Goal: Transaction & Acquisition: Purchase product/service

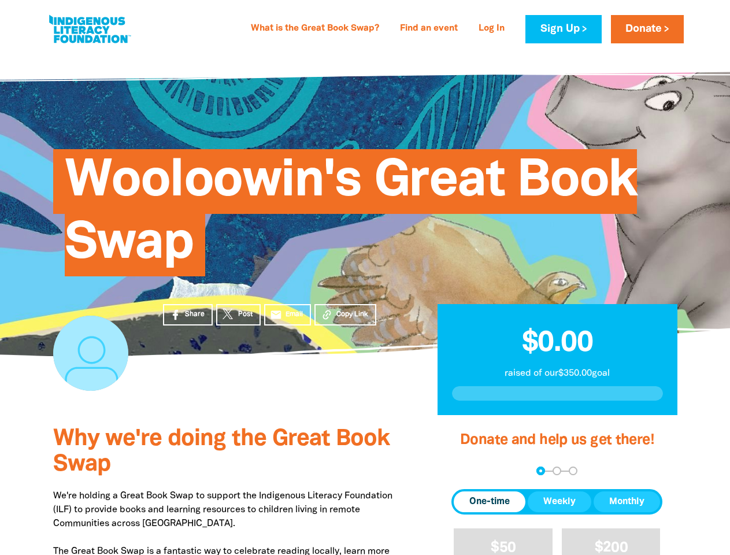
click at [365, 278] on div "Wooloowin's Great Book Swap" at bounding box center [365, 204] width 659 height 235
click at [345, 315] on span "Copy Link" at bounding box center [352, 314] width 32 height 10
click at [467, 471] on div "arrow_back Back Step 1 Step 2 Step 3" at bounding box center [557, 471] width 211 height 9
click at [541, 471] on div "Navigate to step 1 of 3 to enter your donation amount" at bounding box center [540, 470] width 3 height 3
click at [490, 502] on span "One-time" at bounding box center [489, 502] width 40 height 14
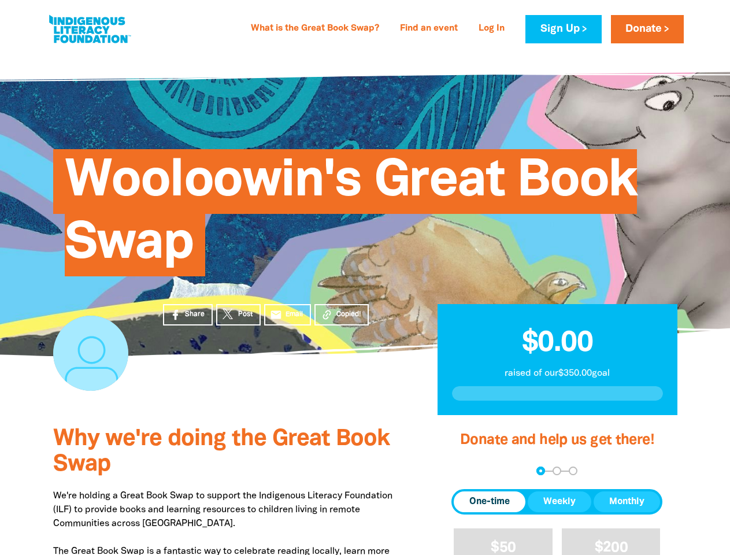
click at [560, 502] on span "Weekly" at bounding box center [559, 502] width 32 height 14
click at [627, 502] on span "Monthly" at bounding box center [626, 502] width 35 height 14
